Goal: Consume media (video, audio): Consume media (video, audio)

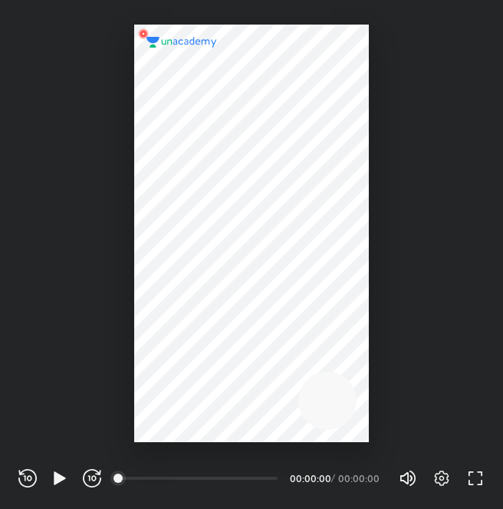
scroll to position [509, 503]
click at [55, 475] on icon "button" at bounding box center [60, 477] width 12 height 13
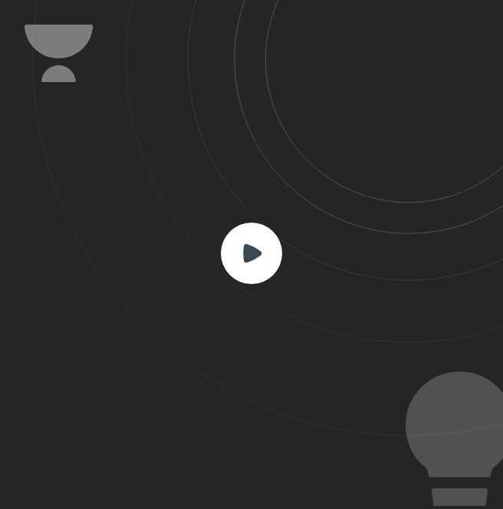
click at [252, 260] on rect at bounding box center [251, 252] width 61 height 61
click at [278, 247] on rect at bounding box center [251, 252] width 61 height 61
click at [318, 341] on icon at bounding box center [267, 218] width 471 height 436
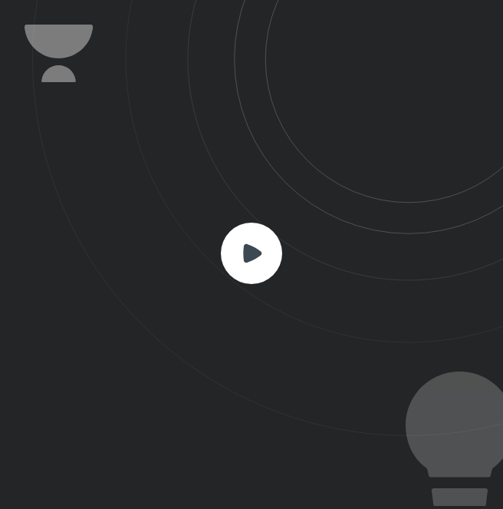
click at [318, 341] on icon at bounding box center [267, 218] width 471 height 436
click at [279, 237] on icon at bounding box center [251, 252] width 61 height 61
